Goal: Task Accomplishment & Management: Complete application form

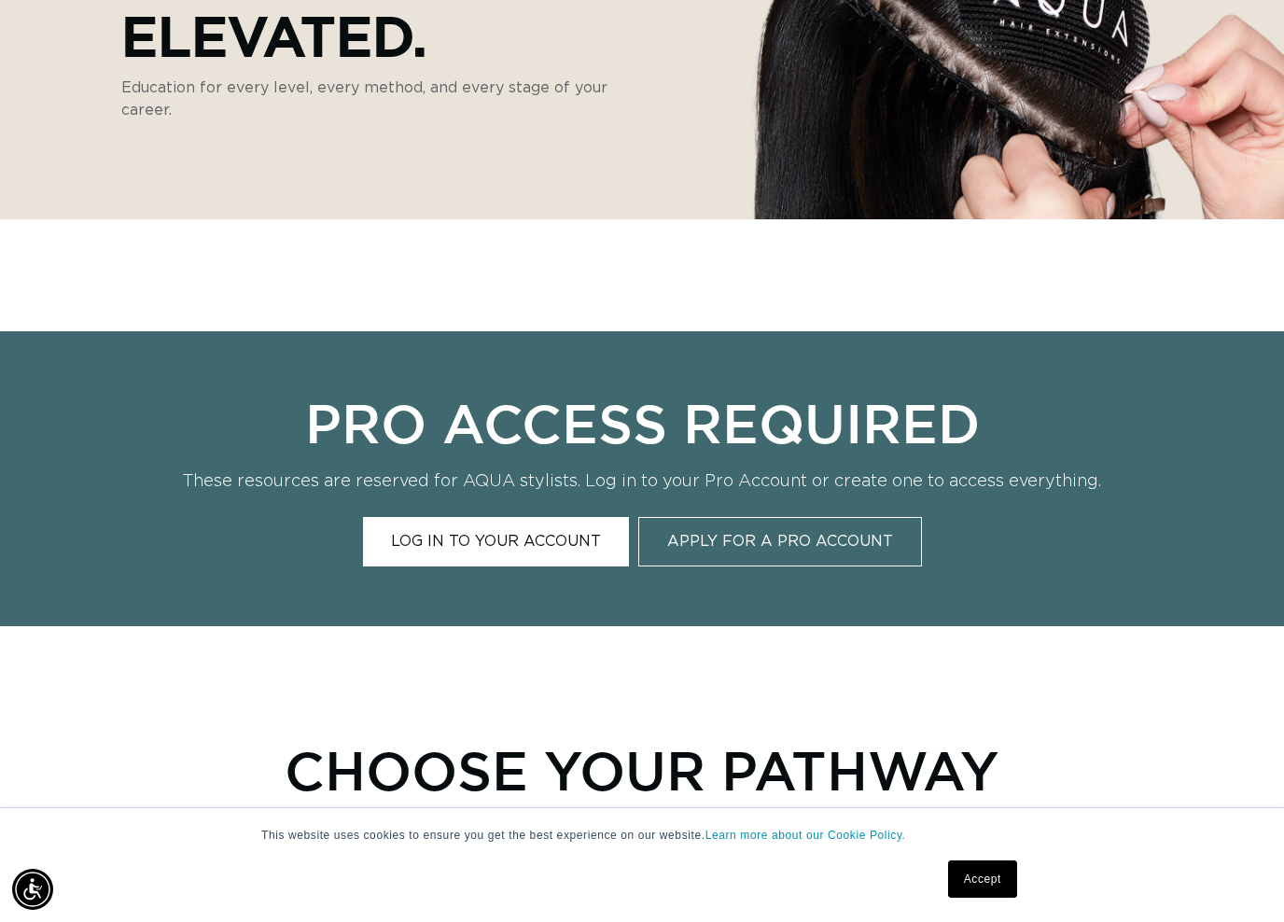
scroll to position [0, 1151]
click at [761, 548] on link "Apply for a Pro Account" at bounding box center [780, 541] width 284 height 49
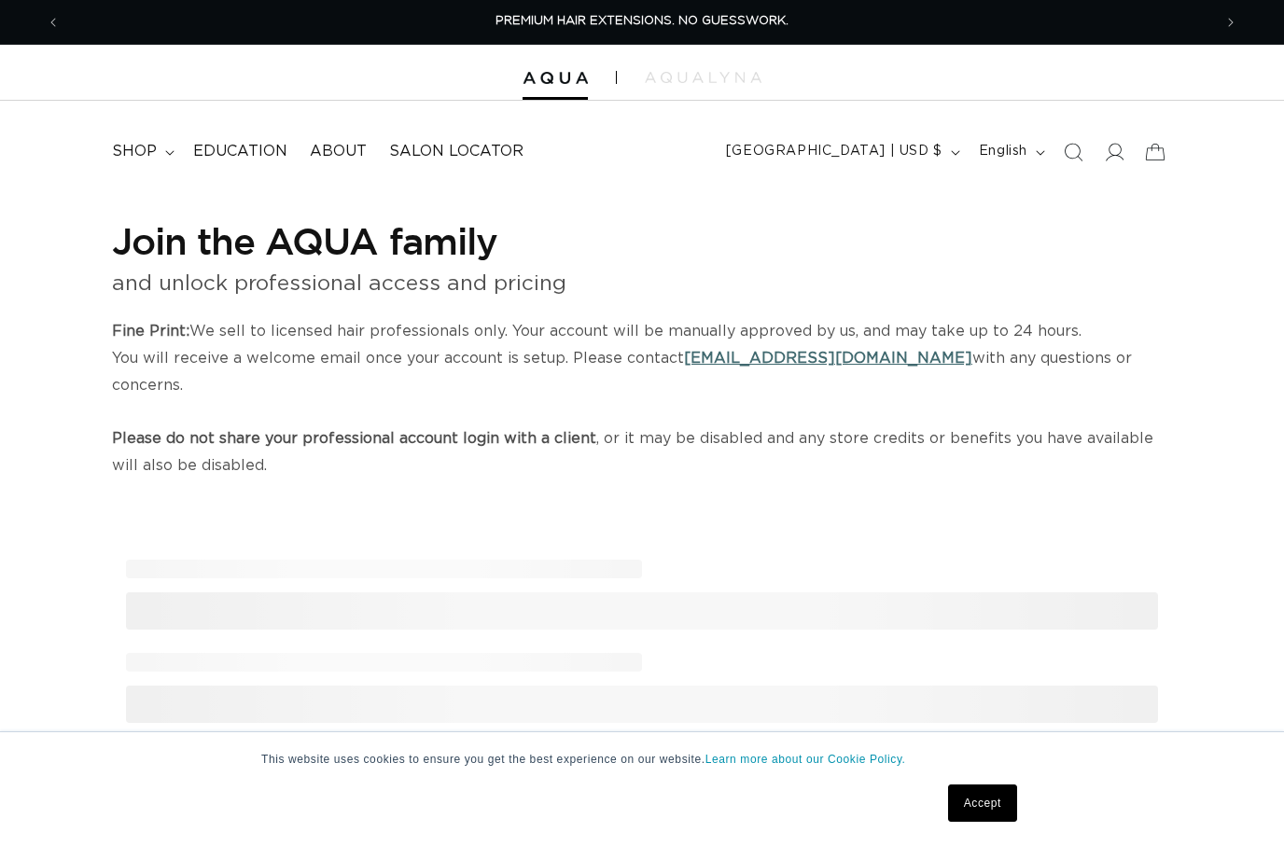
select select "US"
select select "[GEOGRAPHIC_DATA]"
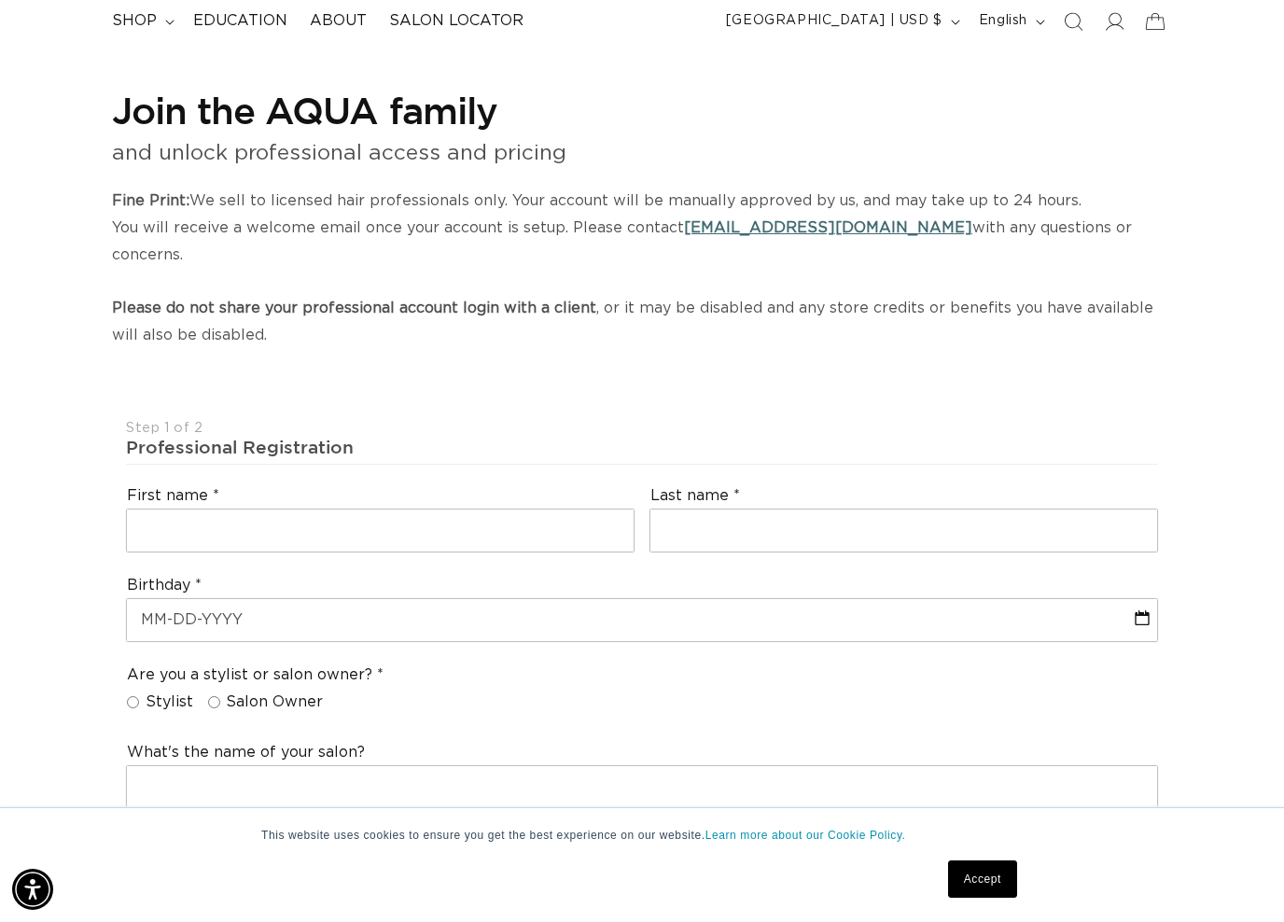
scroll to position [254, 0]
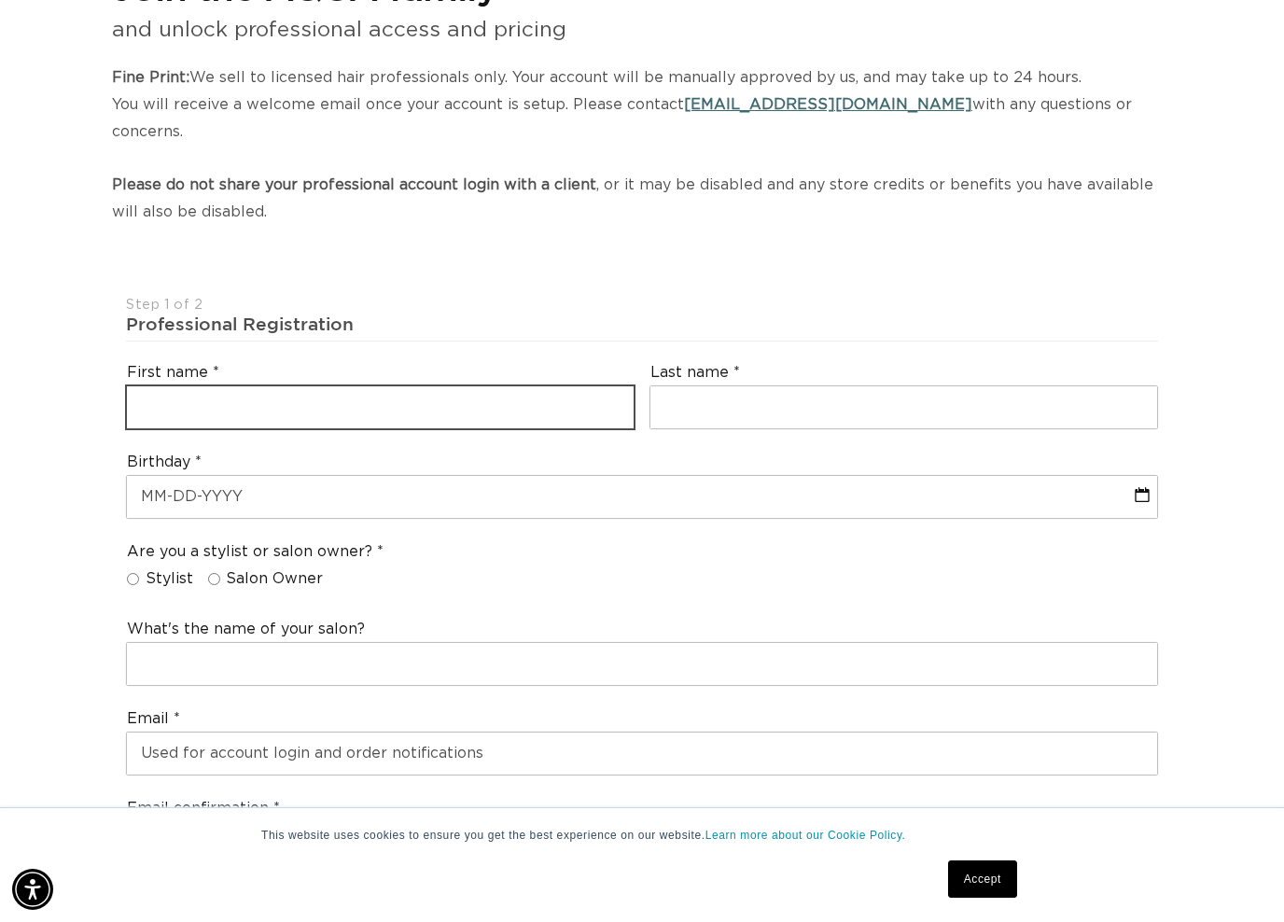
click at [522, 386] on input "text" at bounding box center [380, 407] width 506 height 42
click at [563, 392] on input "text" at bounding box center [380, 407] width 506 height 42
type input "amanda"
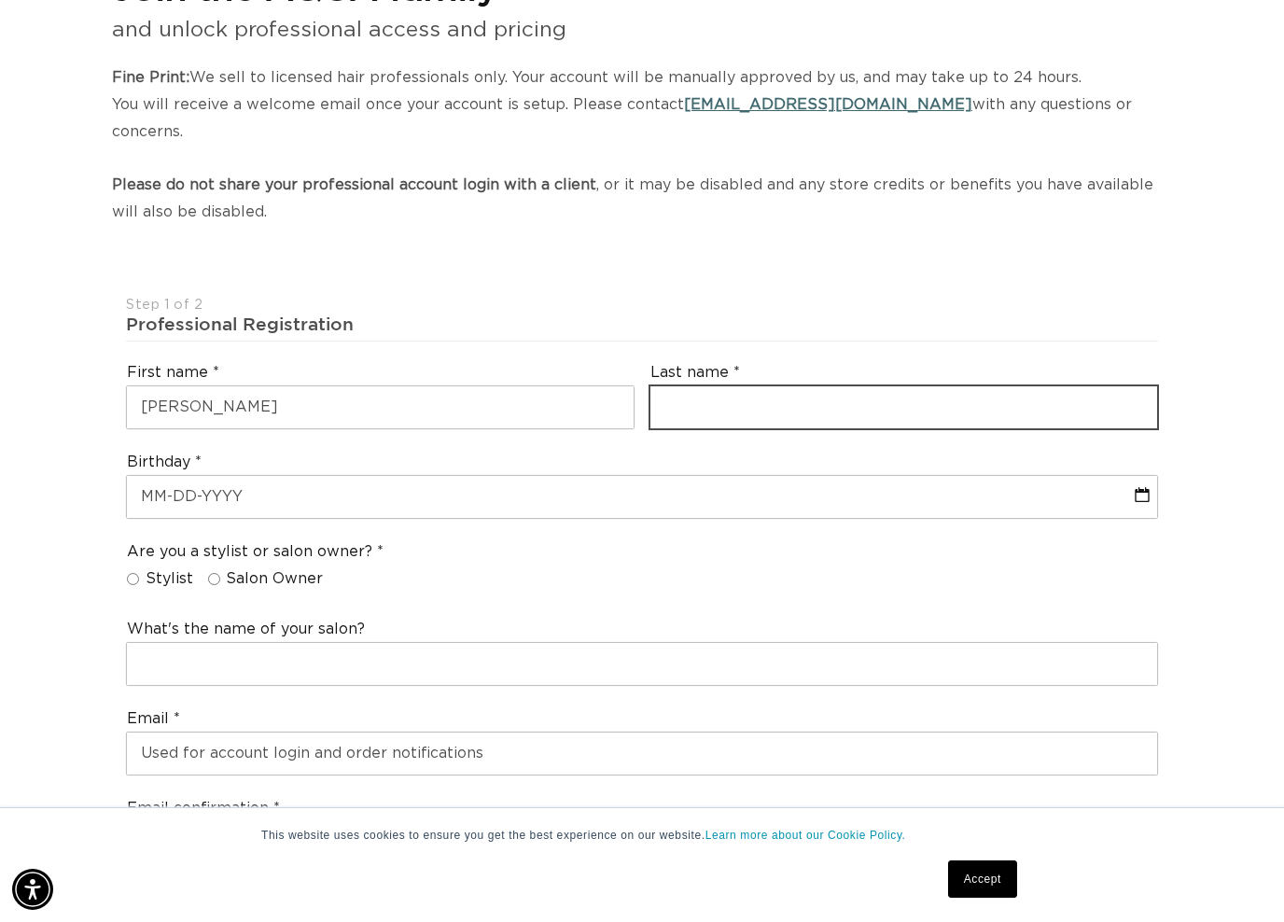
click at [921, 386] on input "text" at bounding box center [903, 407] width 506 height 42
type input "prince"
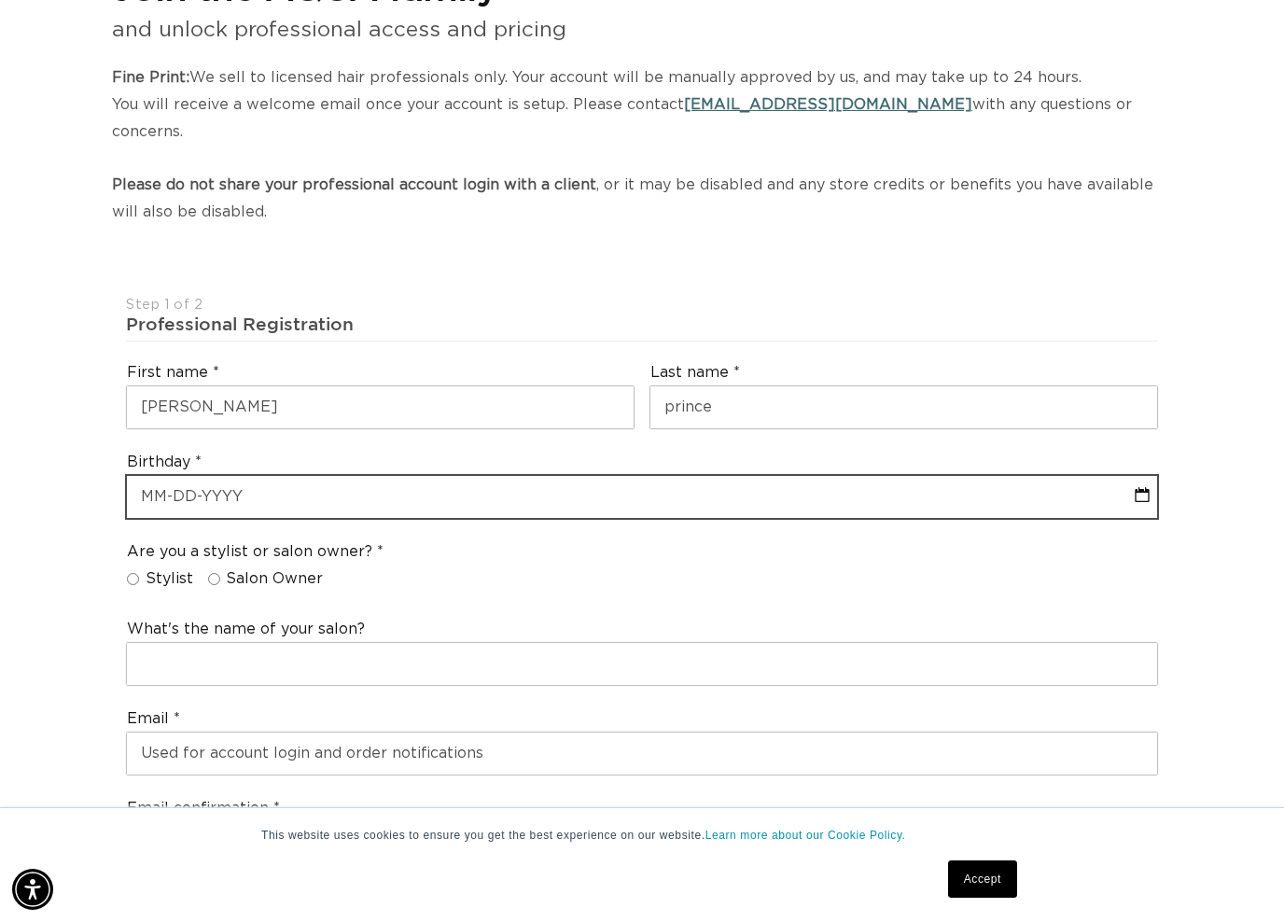
click at [333, 476] on input "text" at bounding box center [642, 497] width 1030 height 42
select select "8"
select select "2025"
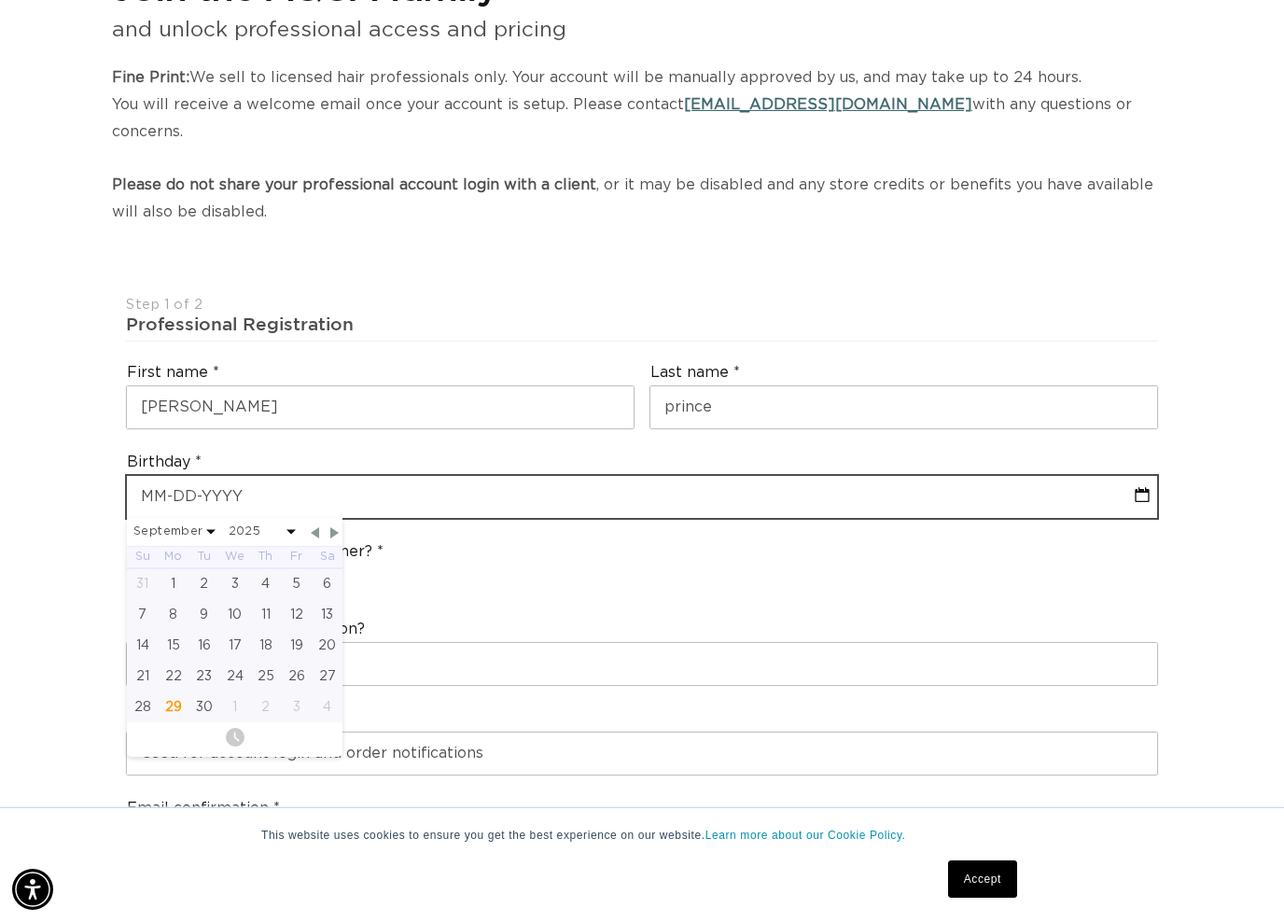
type input "1"
select select "8"
select select "2025"
type input "12"
select select "8"
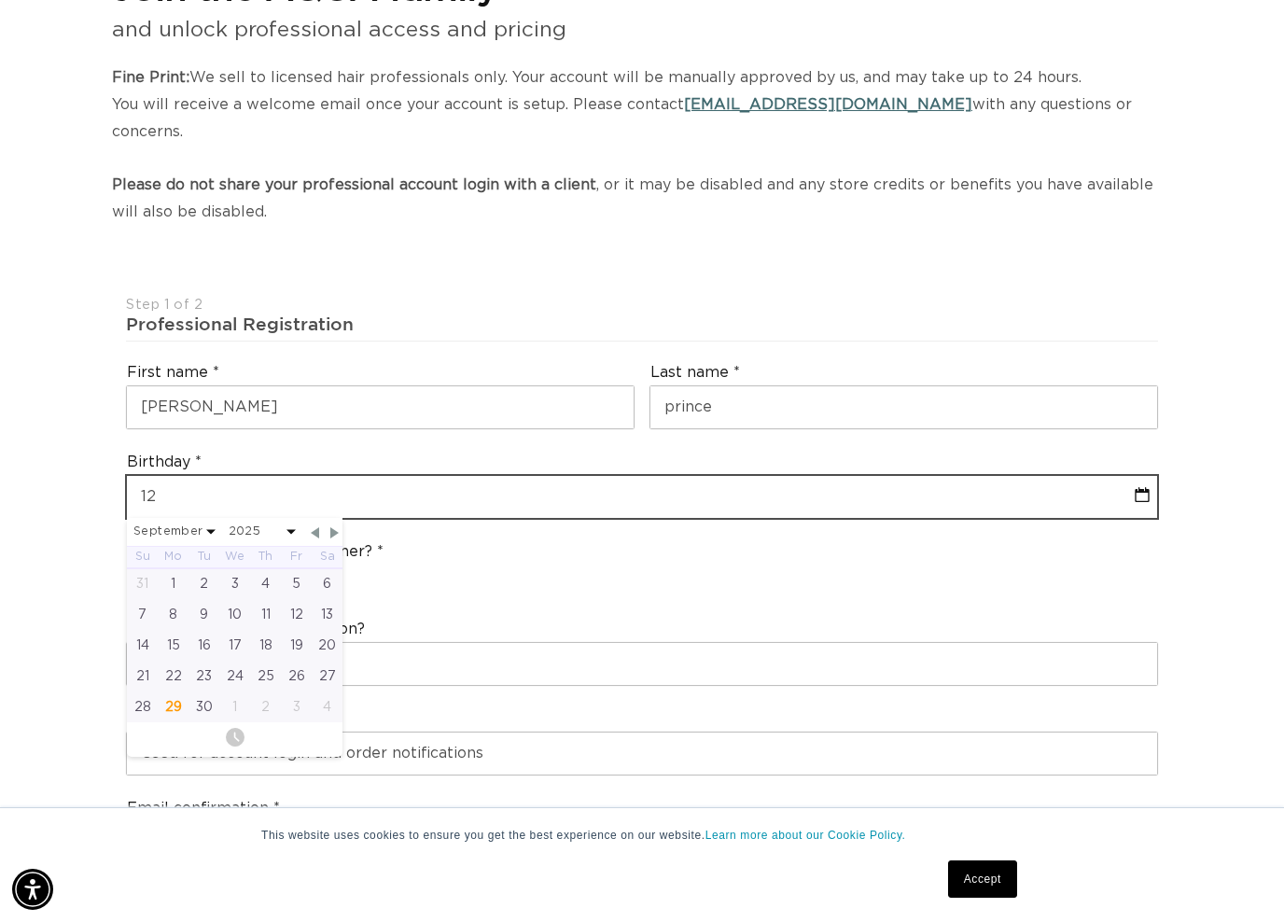
select select "2025"
type input "12-31"
select select "8"
select select "2025"
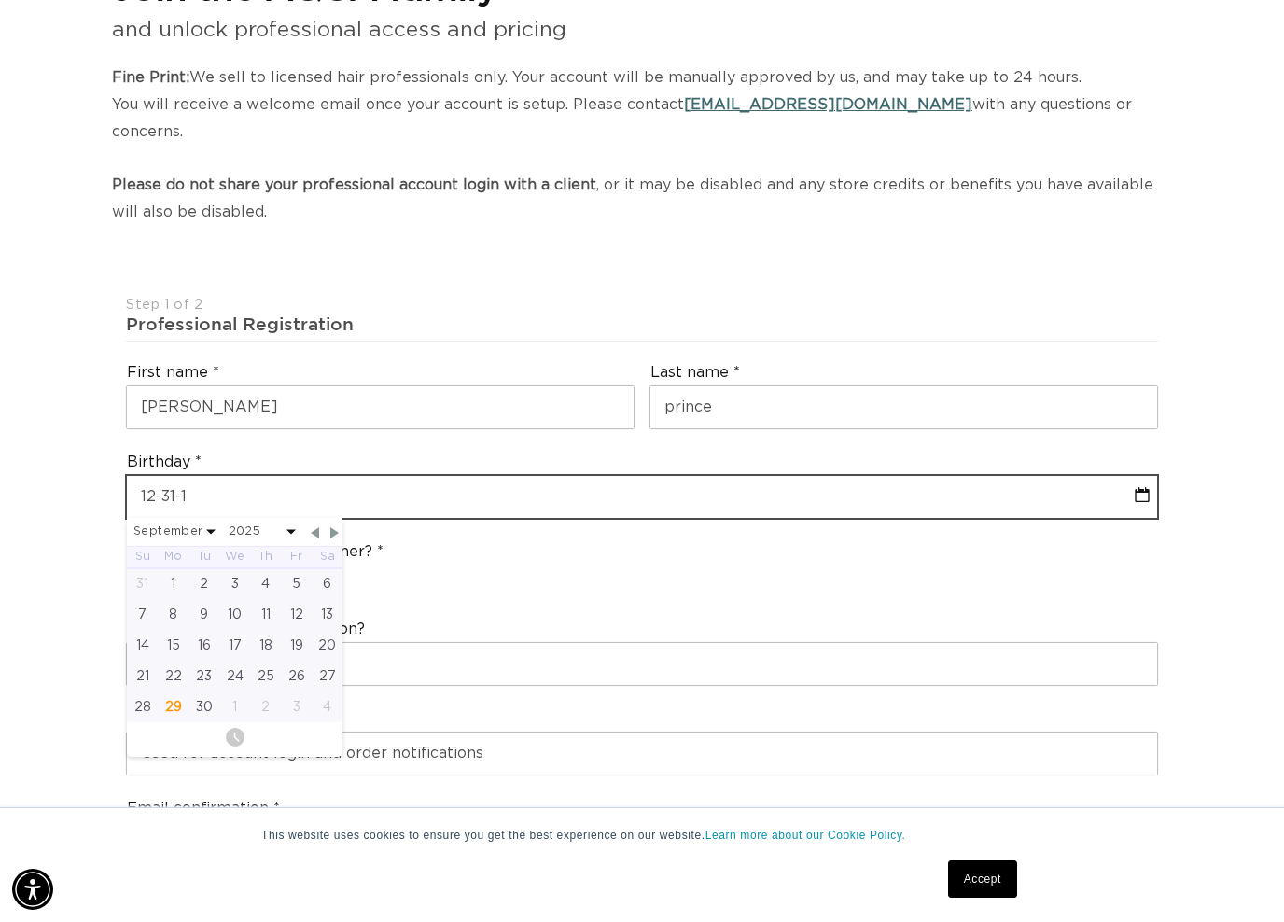
type input "12-31-19"
select select "8"
select select "2025"
type input "12-31-1978"
select select "11"
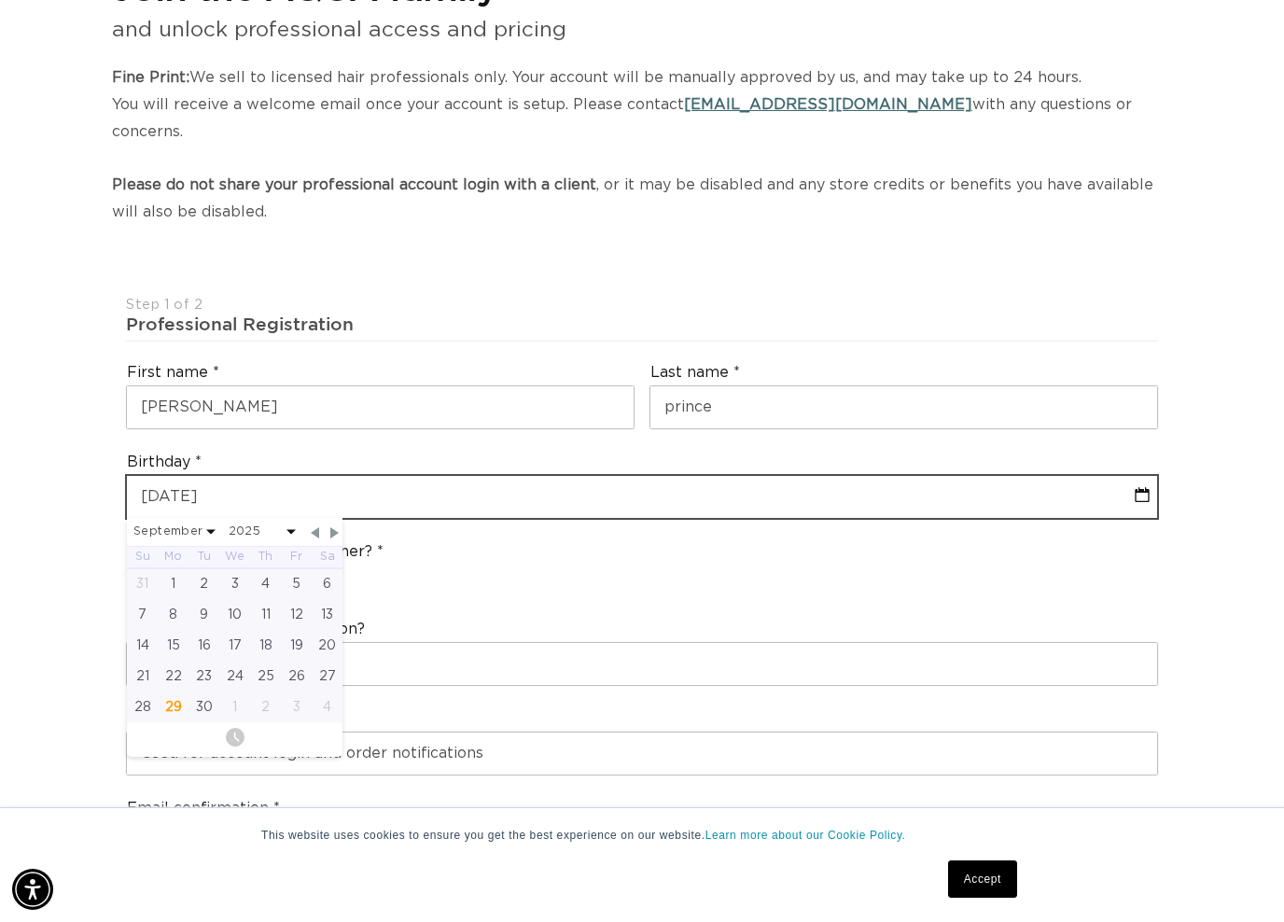
select select "1978"
type input "12-31-1978"
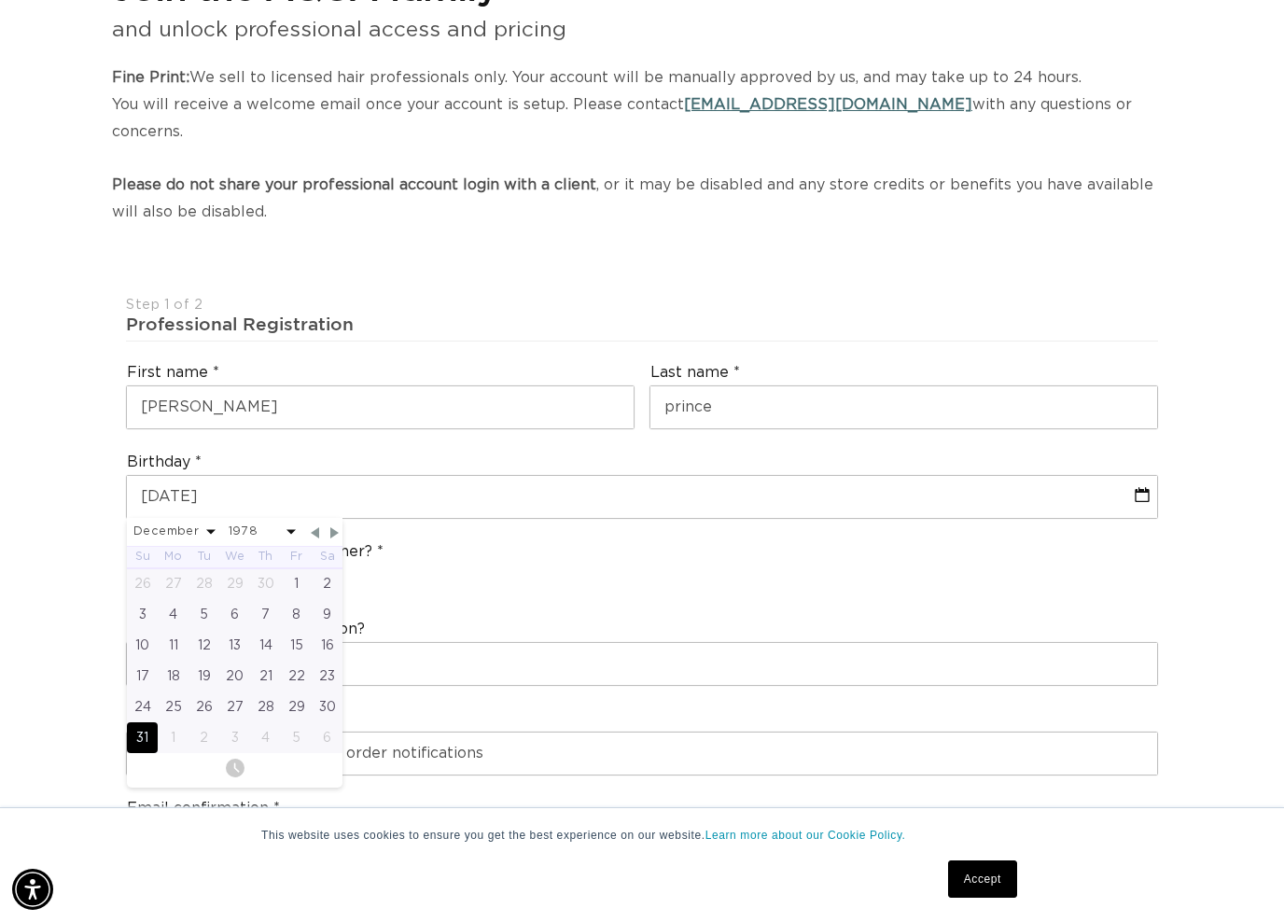
click at [460, 557] on div "Are you a stylist or salon owner? Stylist Salon Owner" at bounding box center [641, 569] width 1047 height 71
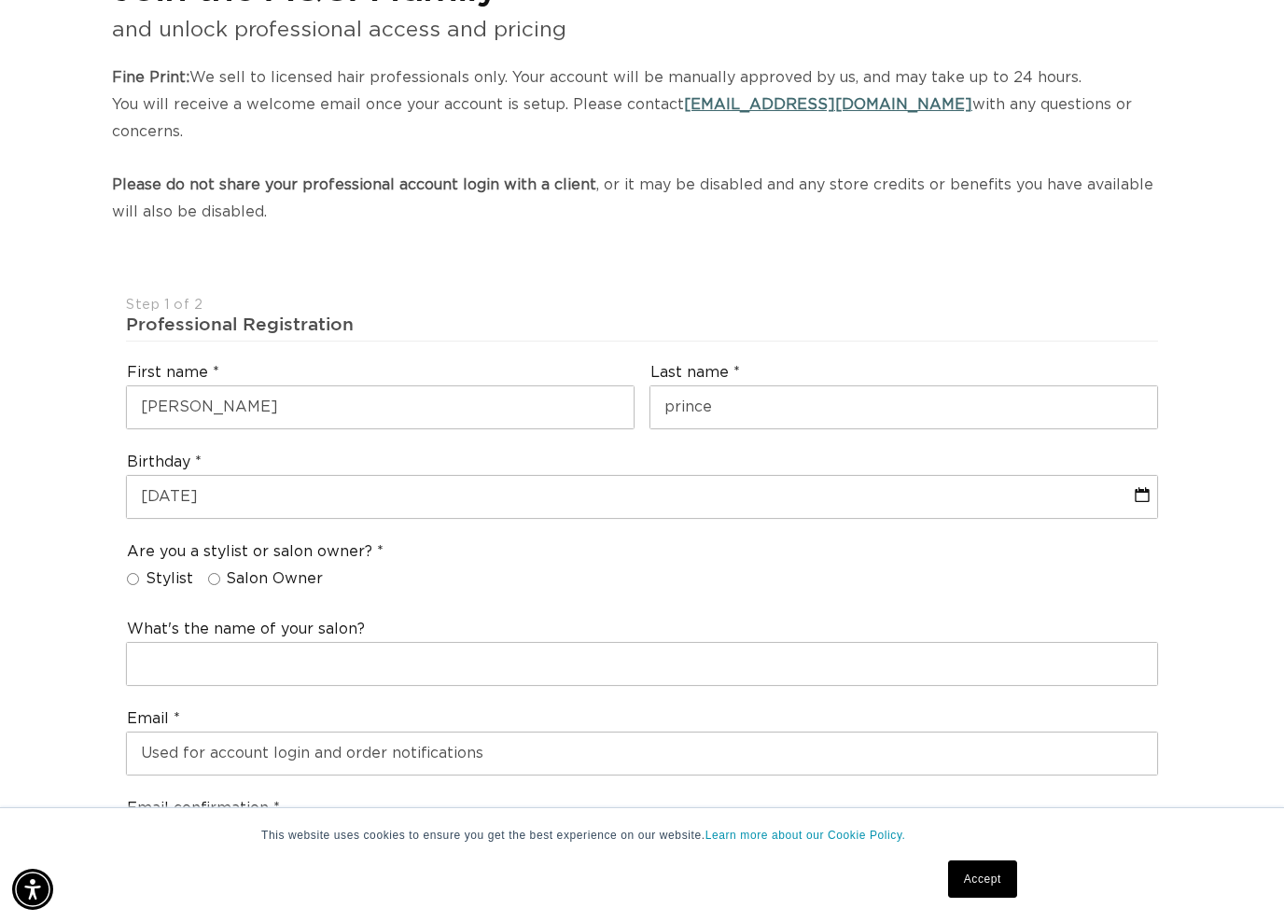
scroll to position [0, 2302]
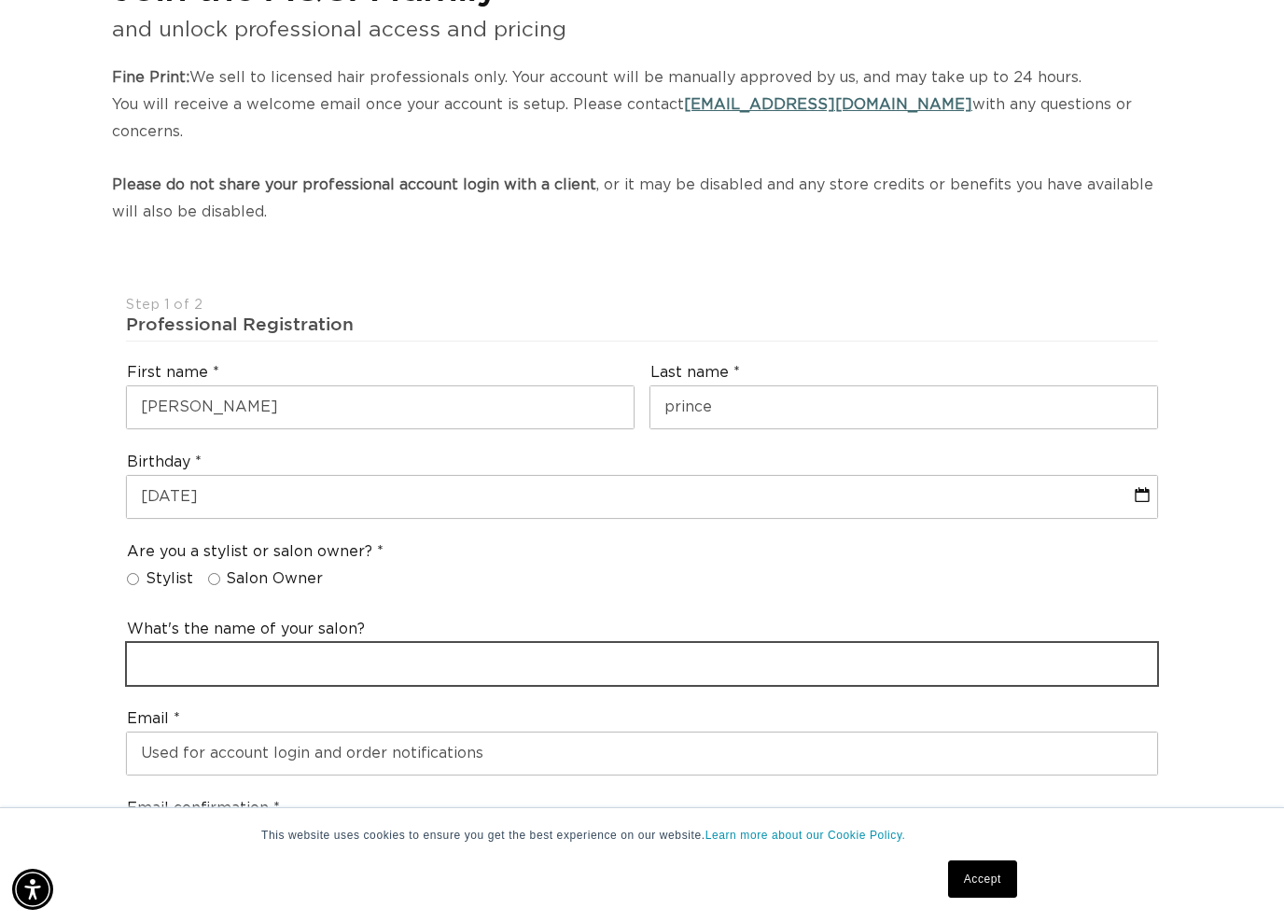
click at [359, 643] on input "text" at bounding box center [642, 664] width 1030 height 42
type input "twin state"
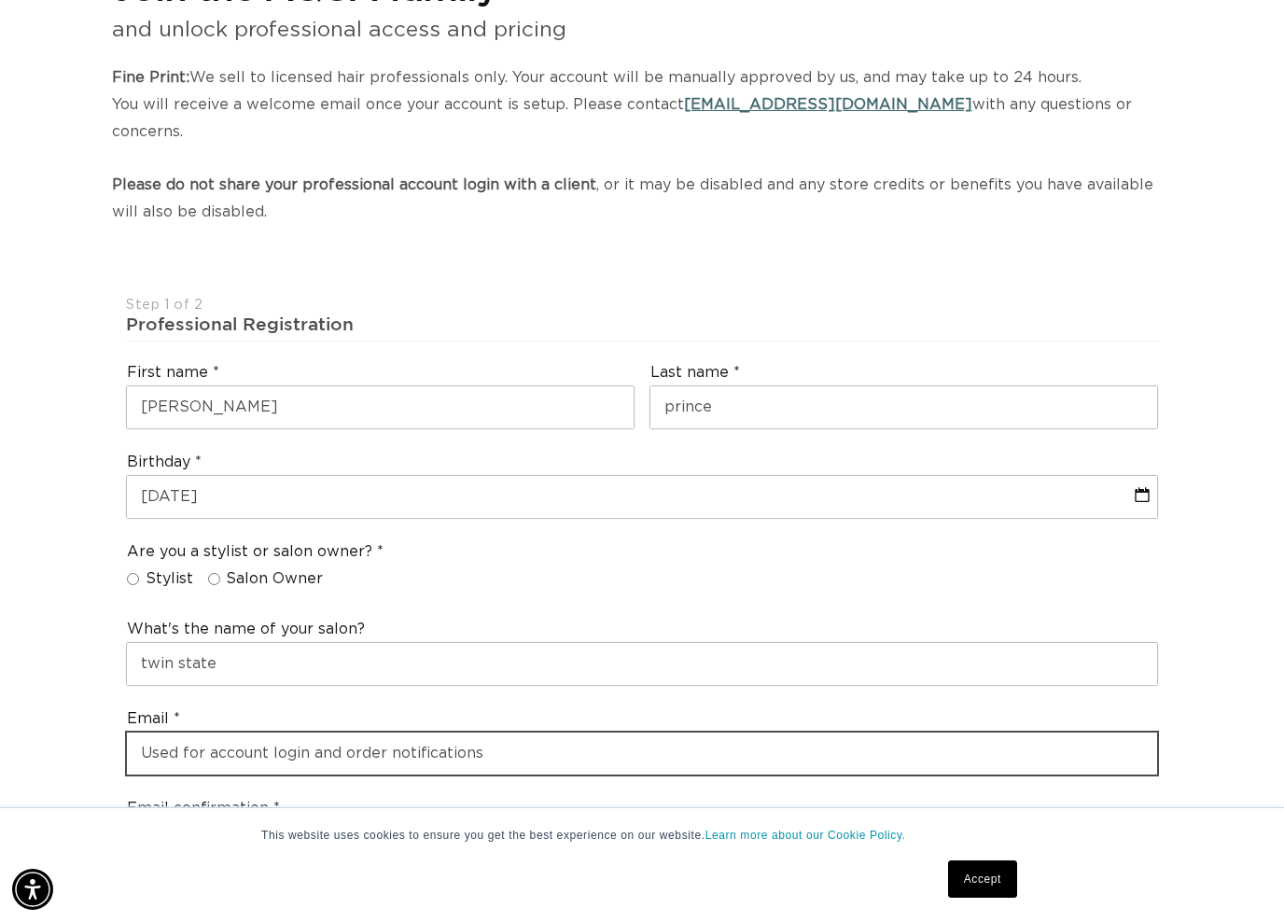
click at [481, 734] on input "email" at bounding box center [642, 753] width 1030 height 42
type input "amandap@twinstate.net"
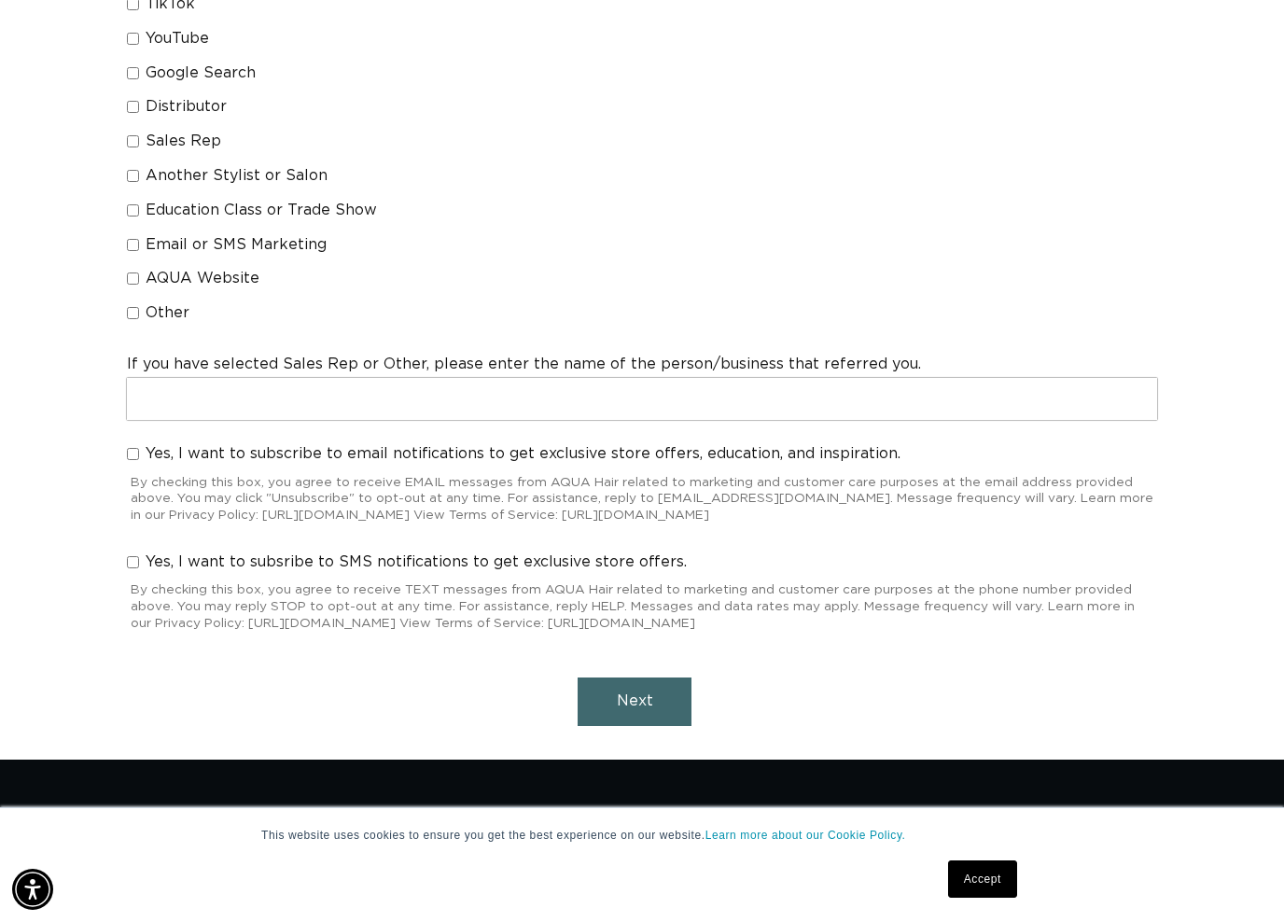
scroll to position [0, 0]
